Goal: Task Accomplishment & Management: Complete application form

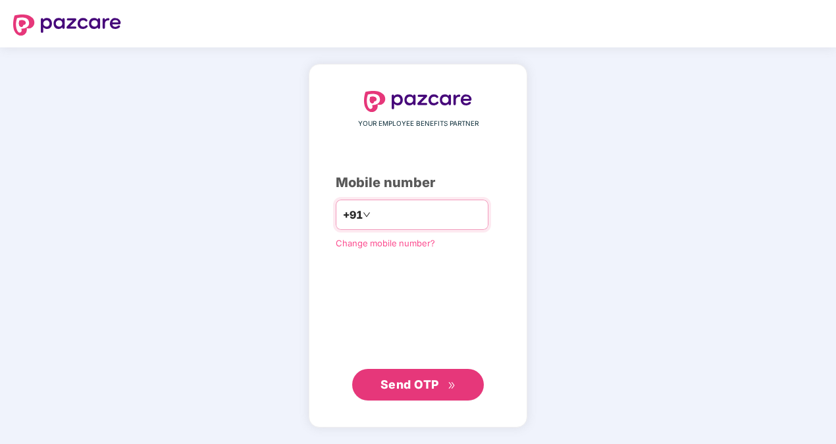
type input "**********"
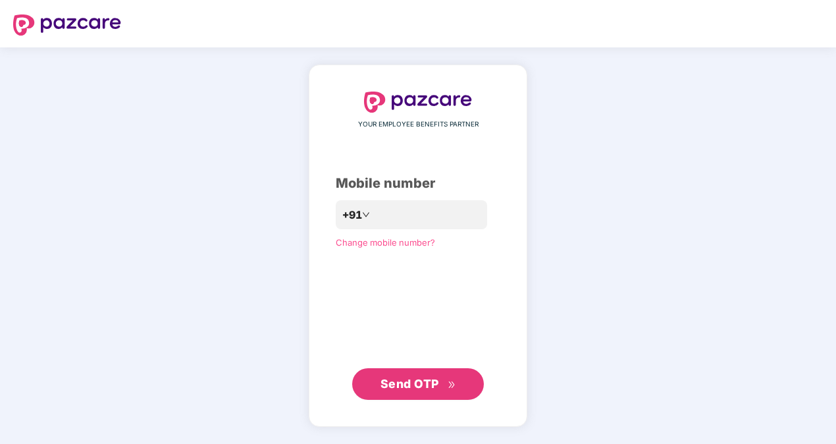
click at [390, 382] on span "Send OTP" at bounding box center [409, 383] width 59 height 14
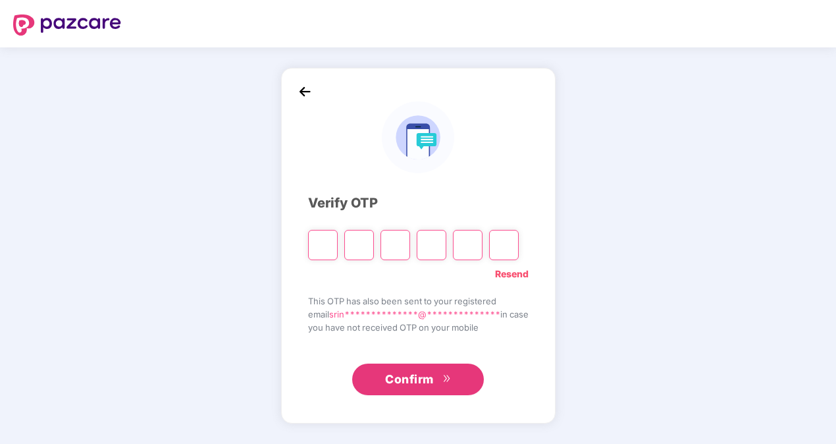
type input "*"
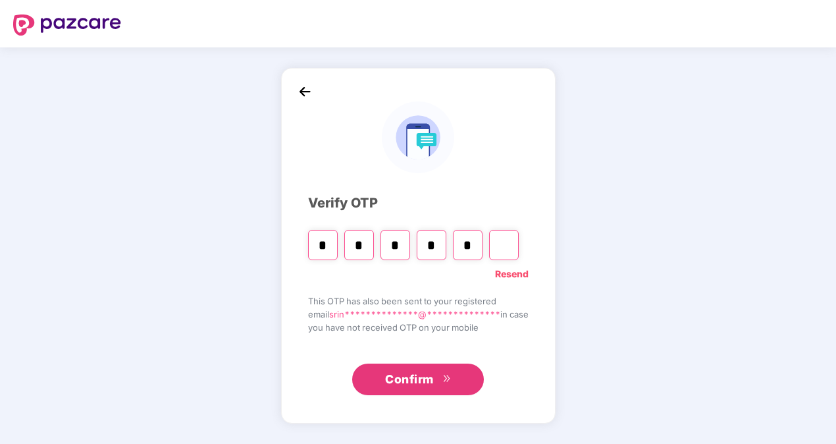
type input "*"
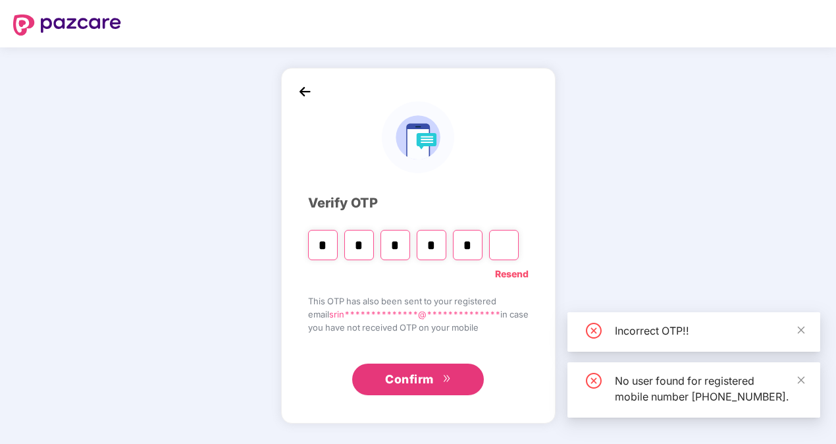
type input "*"
click at [472, 244] on input "*" at bounding box center [468, 245] width 30 height 30
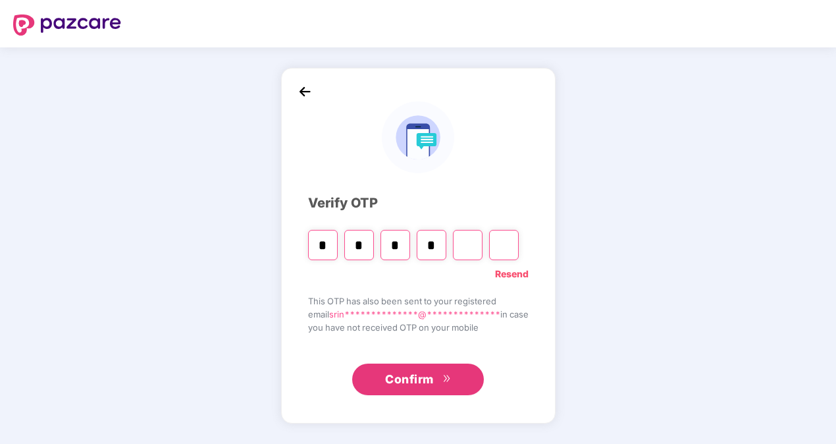
type input "*"
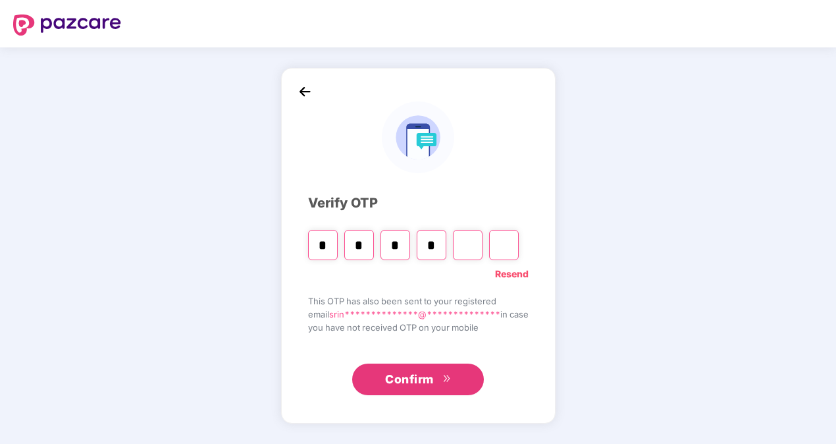
type input "*"
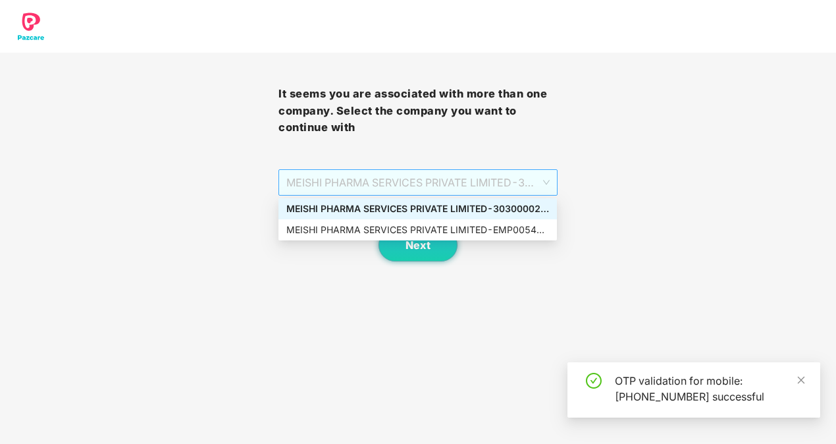
click at [546, 190] on span "MEISHI PHARMA SERVICES PRIVATE LIMITED - 303000028 - ADMIN" at bounding box center [417, 182] width 263 height 25
click at [528, 206] on div "MEISHI PHARMA SERVICES PRIVATE LIMITED - 303000028 - ADMIN" at bounding box center [417, 208] width 263 height 14
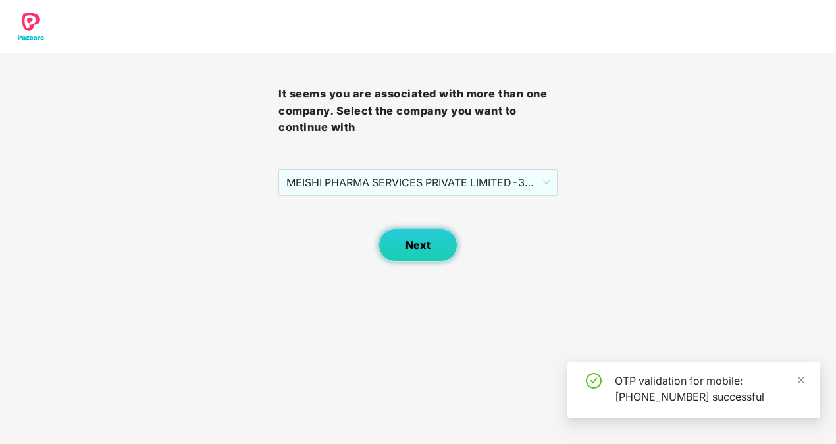
click at [434, 241] on button "Next" at bounding box center [417, 244] width 79 height 33
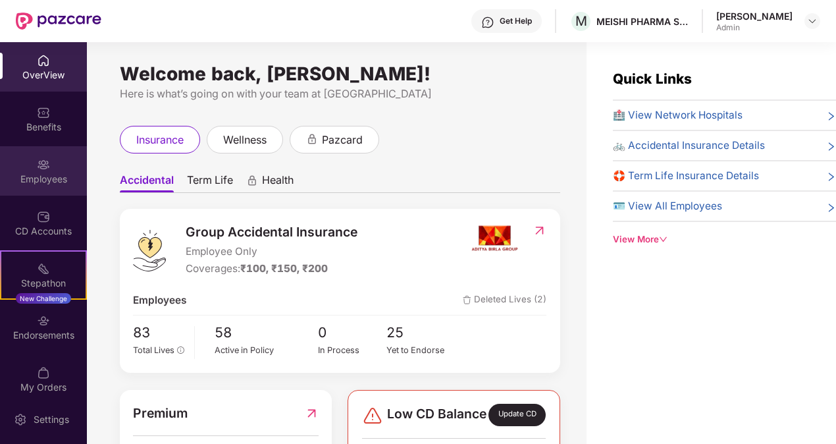
click at [45, 175] on div "Employees" at bounding box center [43, 178] width 87 height 13
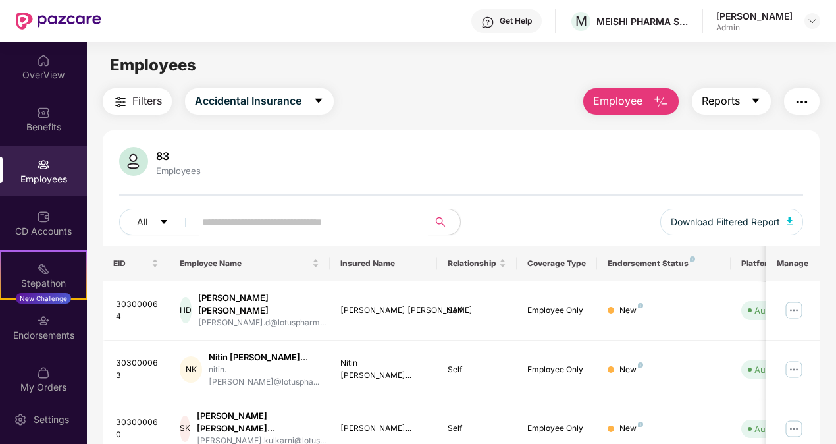
click at [751, 105] on button "Reports" at bounding box center [731, 101] width 79 height 26
click at [617, 93] on span "Employee" at bounding box center [617, 101] width 49 height 16
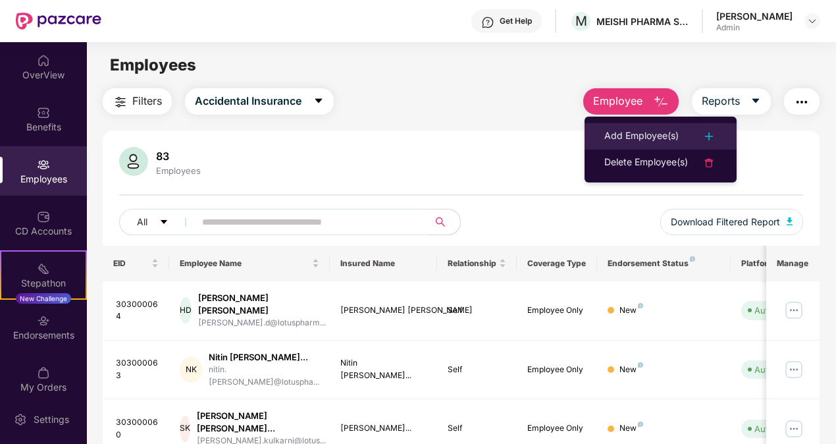
click at [714, 135] on img at bounding box center [709, 136] width 16 height 16
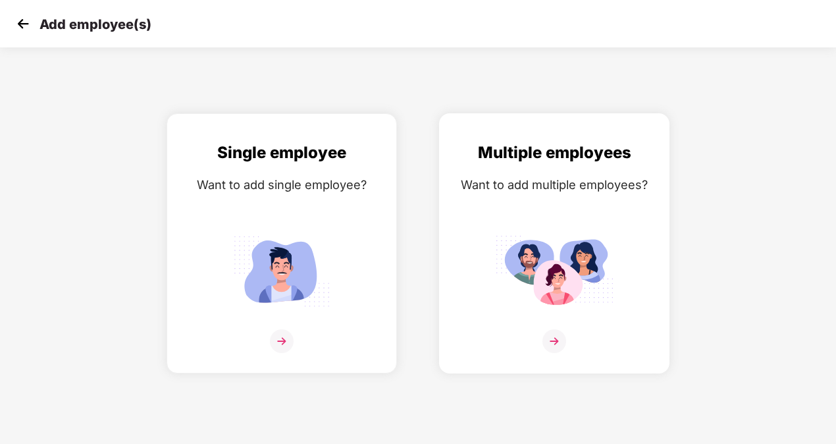
click at [542, 230] on img at bounding box center [554, 271] width 118 height 82
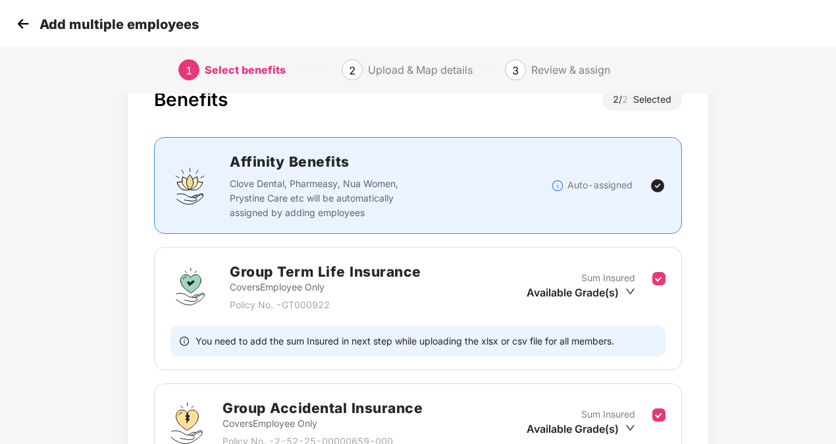
scroll to position [222, 0]
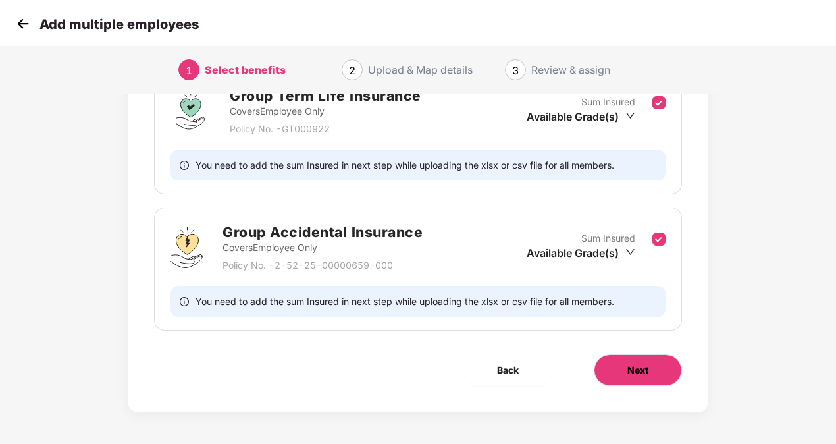
click at [669, 376] on button "Next" at bounding box center [638, 370] width 88 height 32
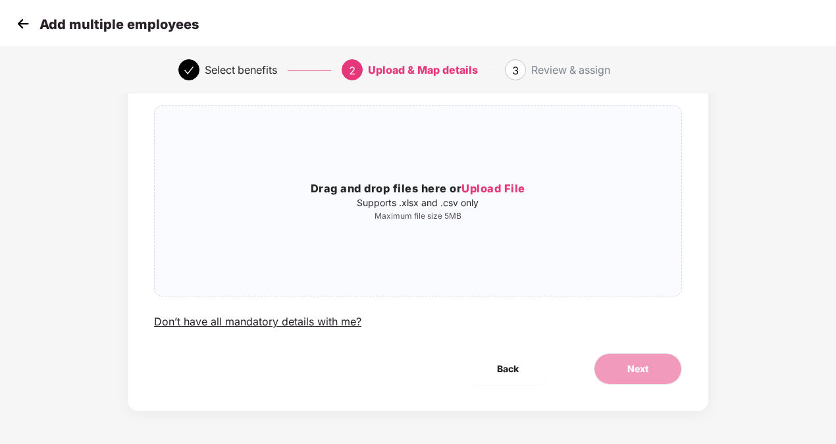
scroll to position [0, 0]
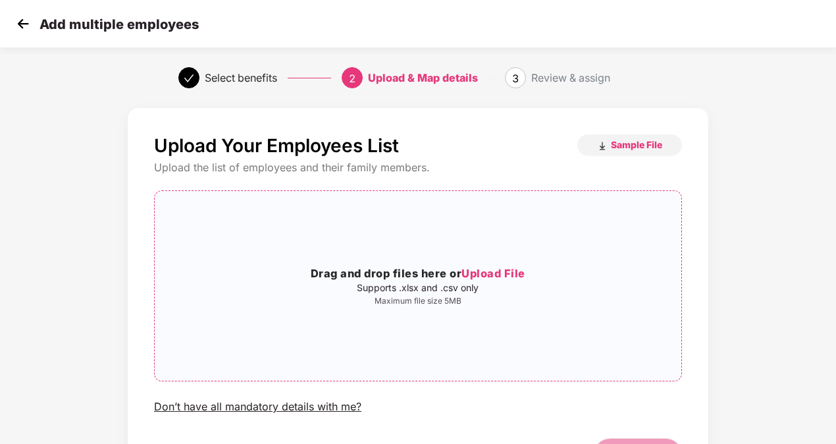
click at [494, 271] on span "Upload File" at bounding box center [493, 273] width 64 height 13
click at [626, 148] on span "Sample File" at bounding box center [636, 144] width 51 height 13
